Goal: Transaction & Acquisition: Purchase product/service

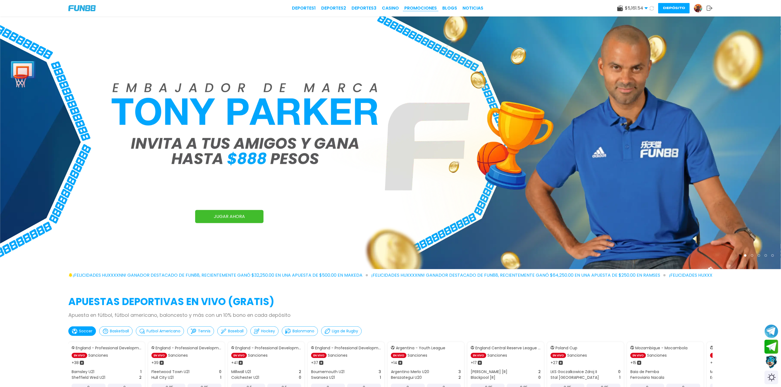
click at [412, 9] on link "Promociones" at bounding box center [420, 8] width 33 height 7
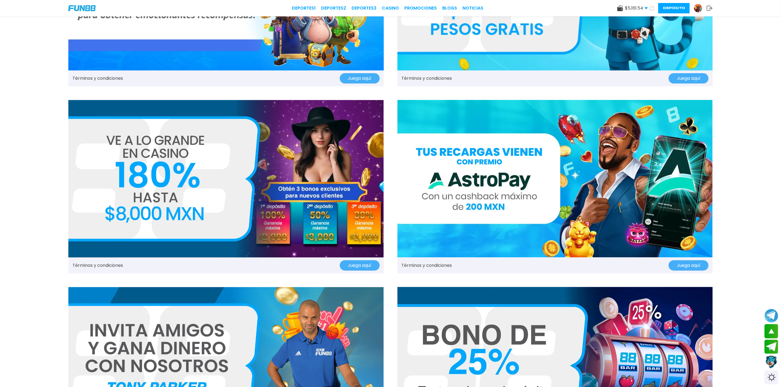
scroll to position [123, 0]
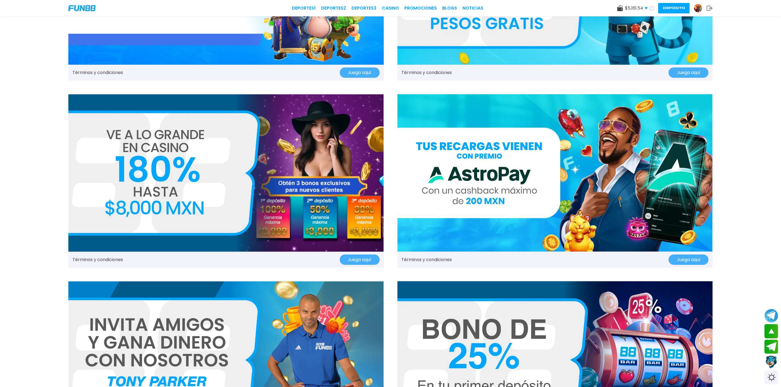
click at [101, 70] on link "Términos y condiciones" at bounding box center [97, 72] width 51 height 7
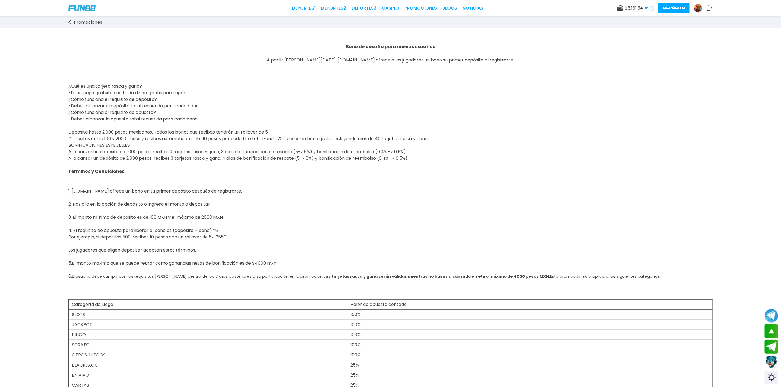
click at [68, 24] on icon at bounding box center [69, 22] width 3 height 5
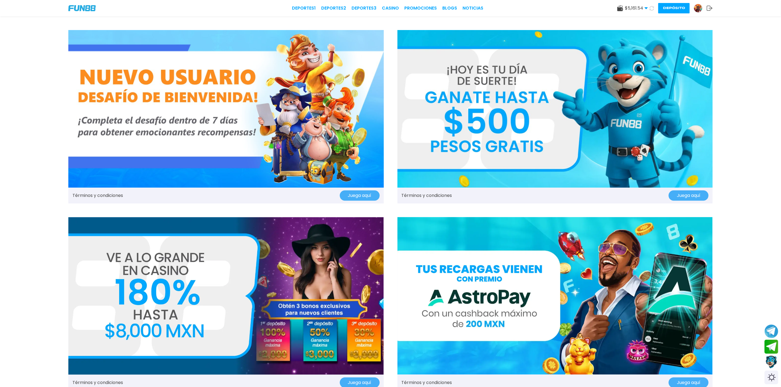
click at [95, 194] on link "Términos y condiciones" at bounding box center [97, 195] width 51 height 7
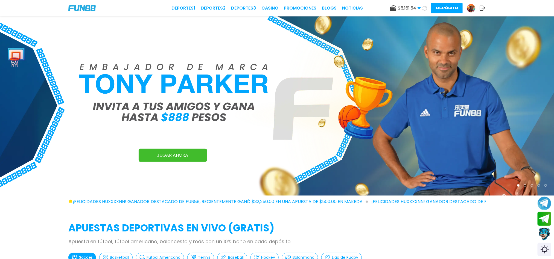
click at [441, 6] on button "Depósito" at bounding box center [446, 8] width 31 height 10
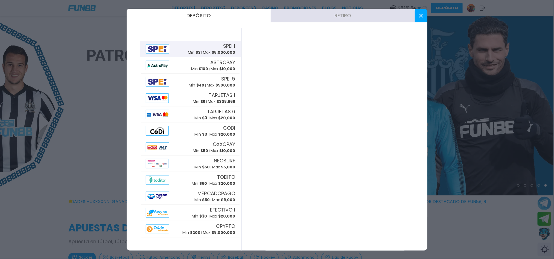
click at [213, 53] on span "$ 8,000,000" at bounding box center [224, 52] width 24 height 5
